Goal: Transaction & Acquisition: Purchase product/service

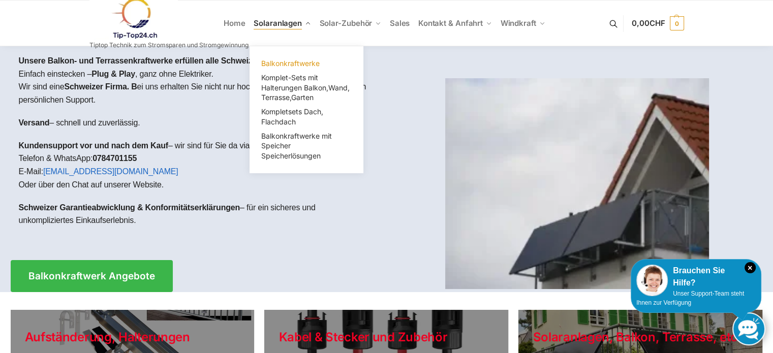
click at [304, 62] on span "Balkonkraftwerke" at bounding box center [290, 63] width 58 height 9
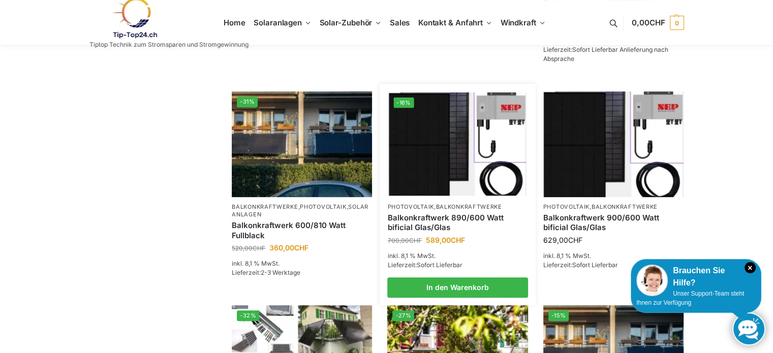
scroll to position [407, 0]
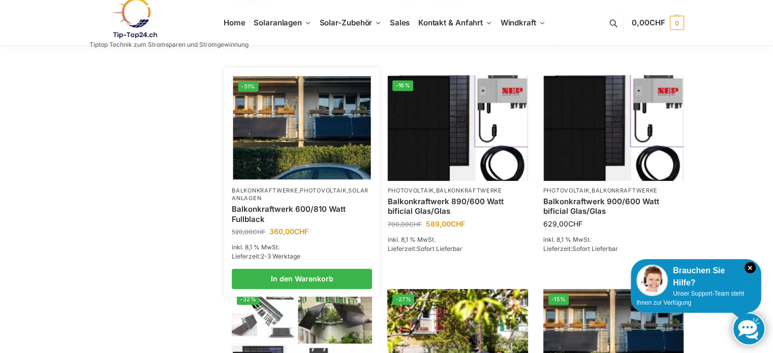
click at [304, 219] on link "Balkonkraftwerk 600/810 Watt Fullblack" at bounding box center [302, 214] width 140 height 20
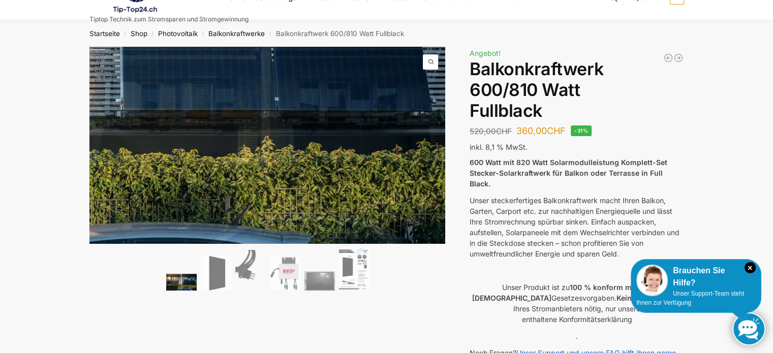
scroll to position [51, 0]
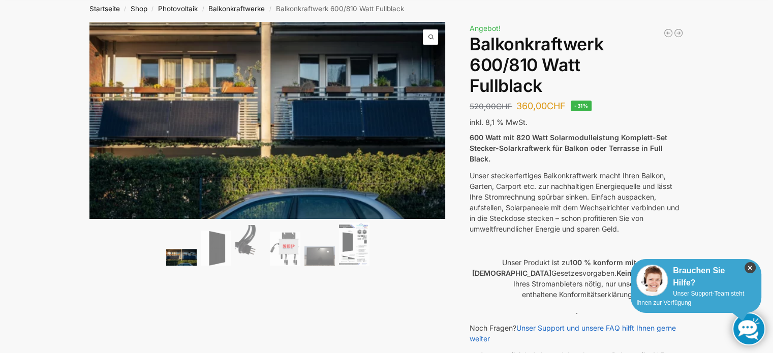
click at [753, 268] on icon "×" at bounding box center [750, 267] width 11 height 11
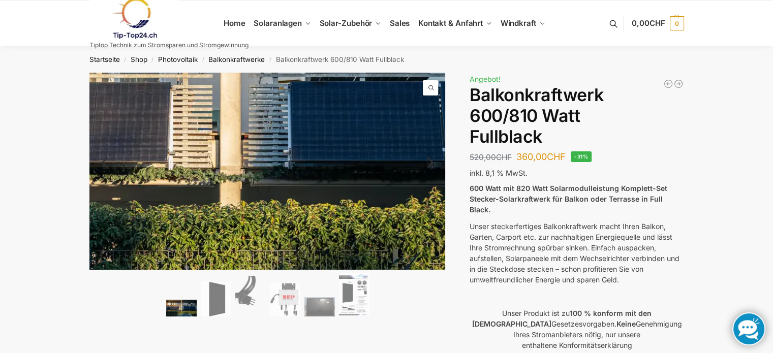
scroll to position [153, 0]
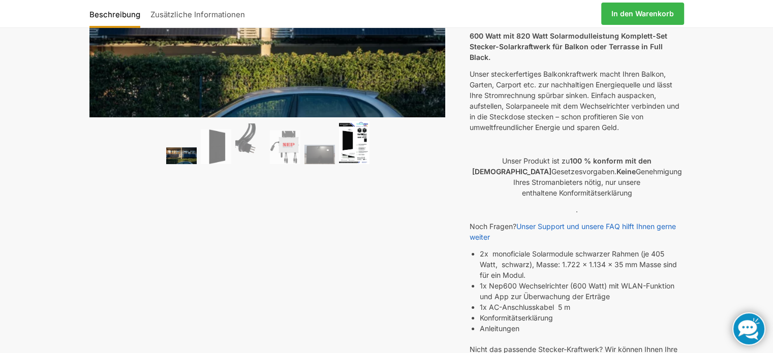
click at [354, 155] on img at bounding box center [354, 142] width 31 height 43
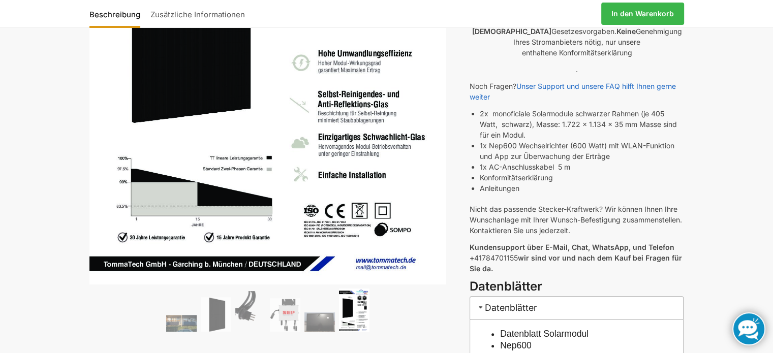
scroll to position [356, 0]
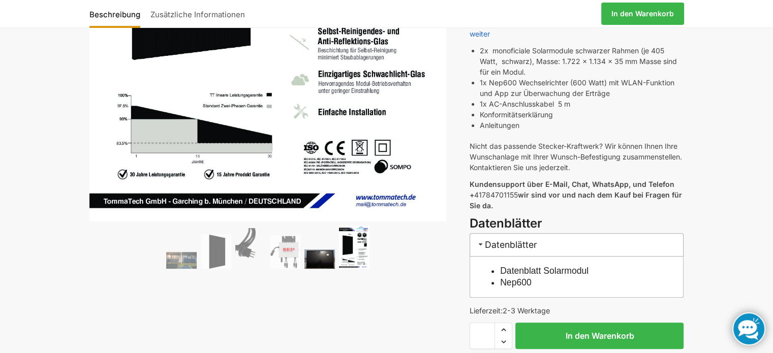
click at [326, 259] on img at bounding box center [320, 259] width 31 height 19
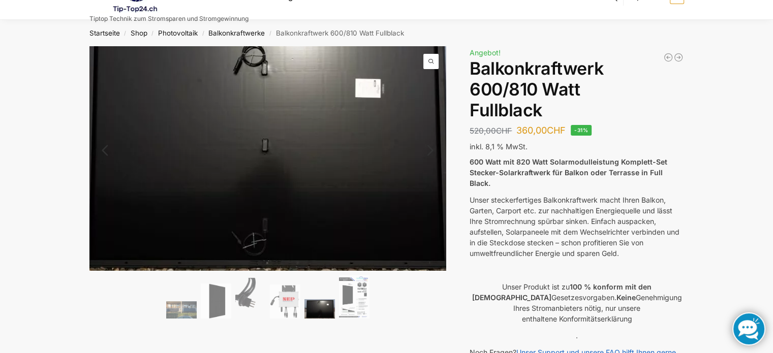
scroll to position [51, 0]
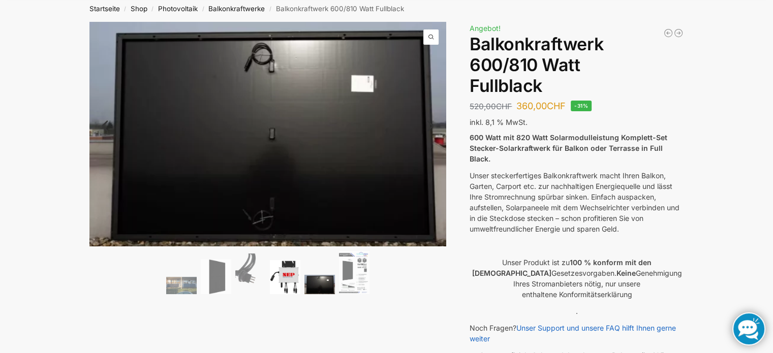
click at [289, 274] on img at bounding box center [285, 277] width 31 height 34
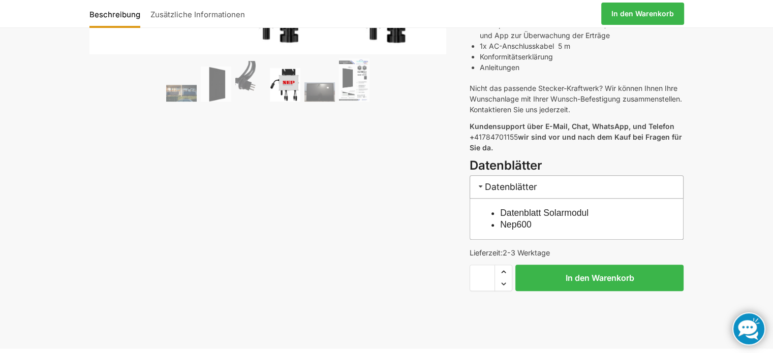
scroll to position [254, 0]
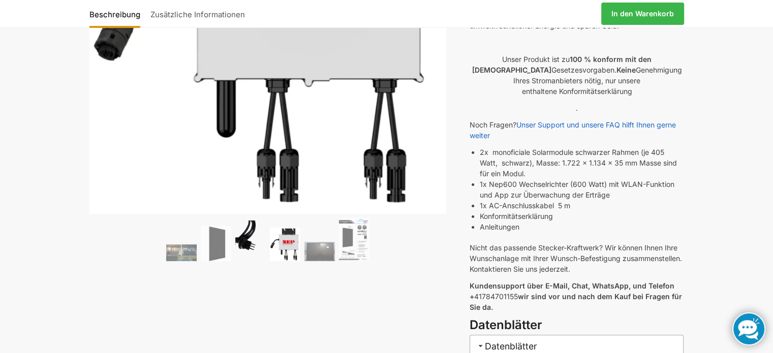
click at [248, 241] on img at bounding box center [250, 241] width 31 height 41
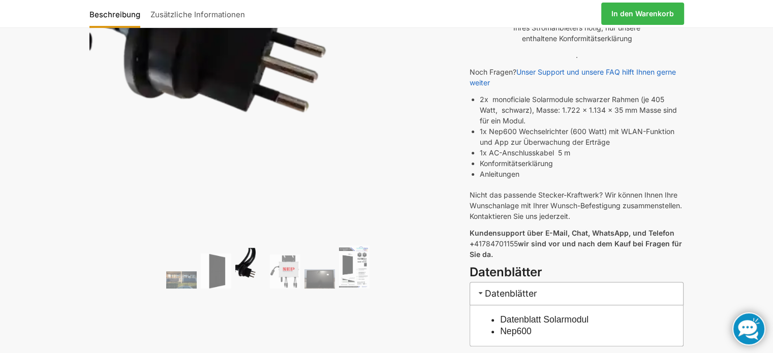
scroll to position [458, 0]
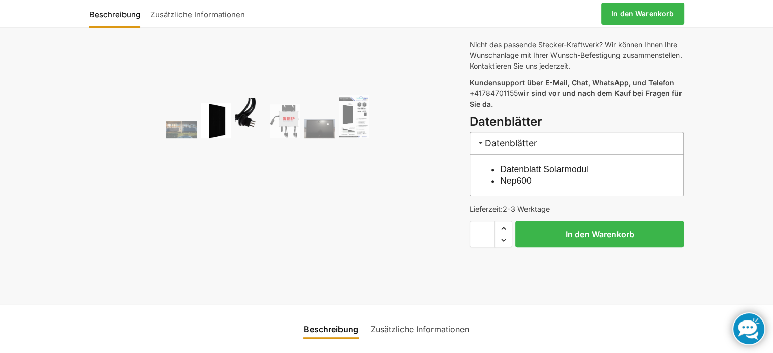
click at [209, 128] on img at bounding box center [216, 120] width 31 height 35
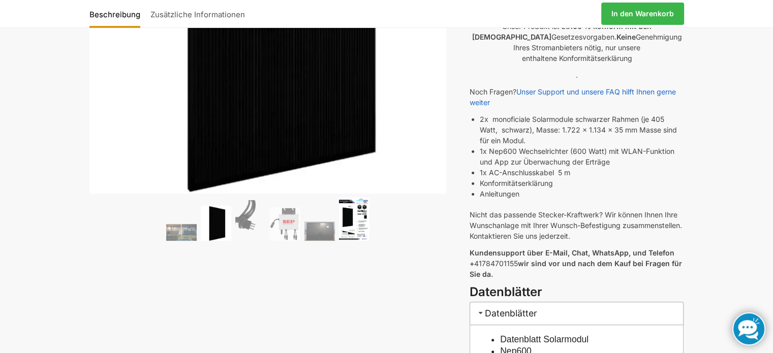
scroll to position [305, 0]
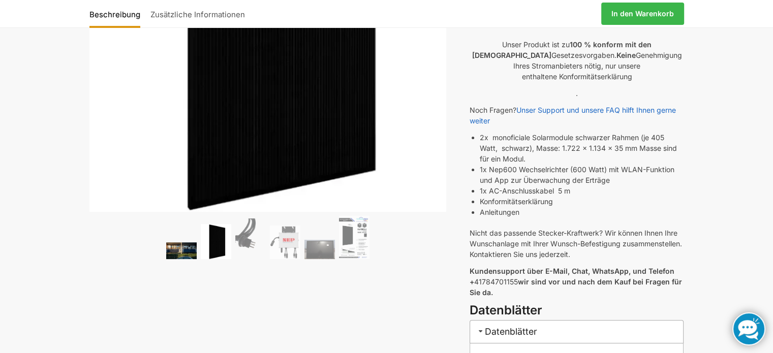
click at [172, 216] on div "🔍 Previous Next" at bounding box center [267, 33] width 357 height 459
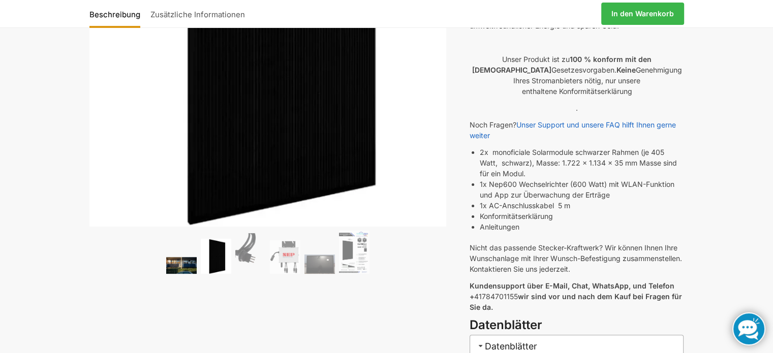
click at [177, 262] on img at bounding box center [181, 265] width 31 height 17
